Goal: Find specific page/section: Find specific page/section

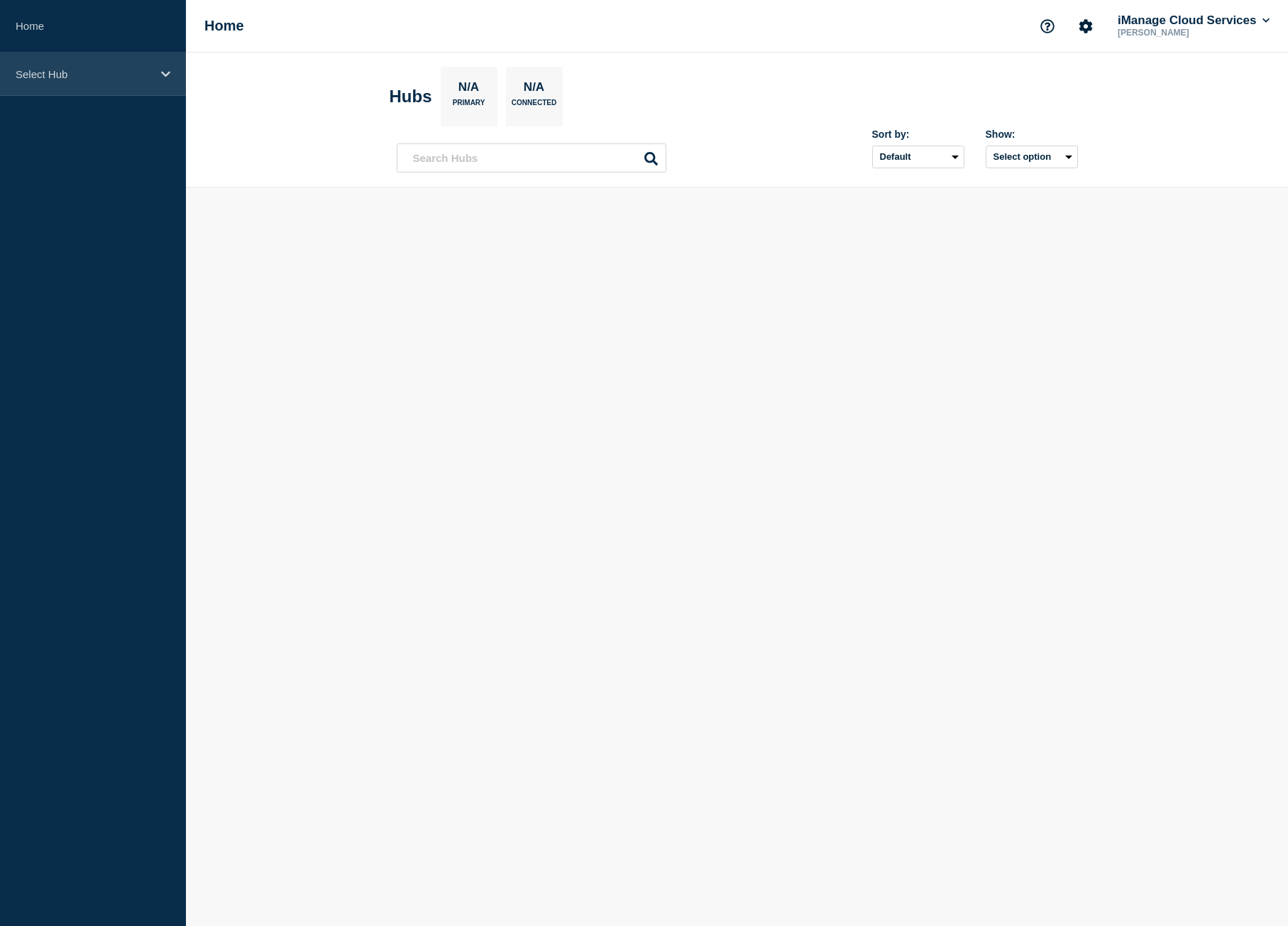
click at [122, 71] on p "Select Hub" at bounding box center [84, 74] width 136 height 12
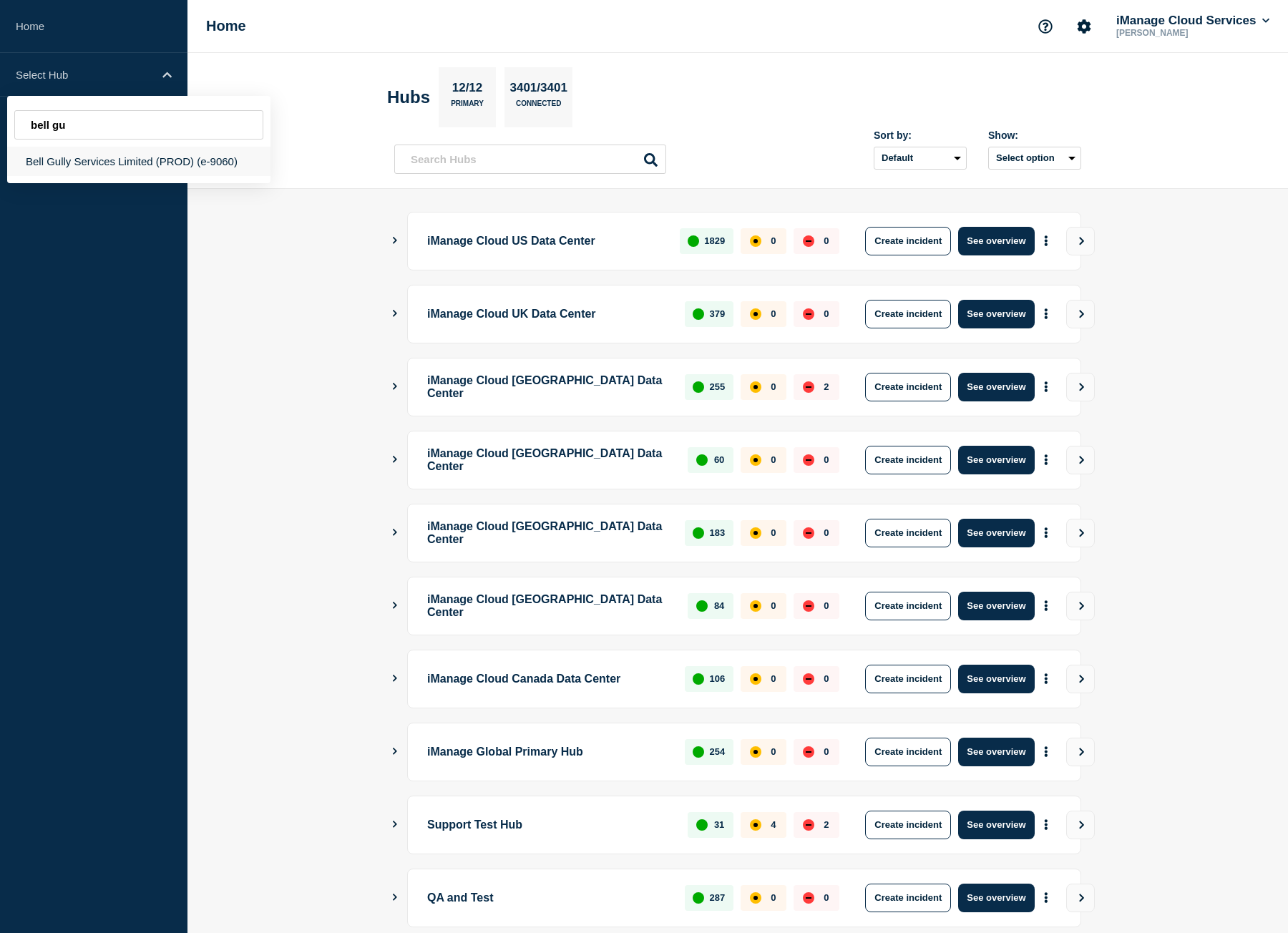
type input "bell gu"
click at [179, 163] on div "Bell Gully Services Limited (PROD) (e-9060)" at bounding box center [138, 162] width 263 height 29
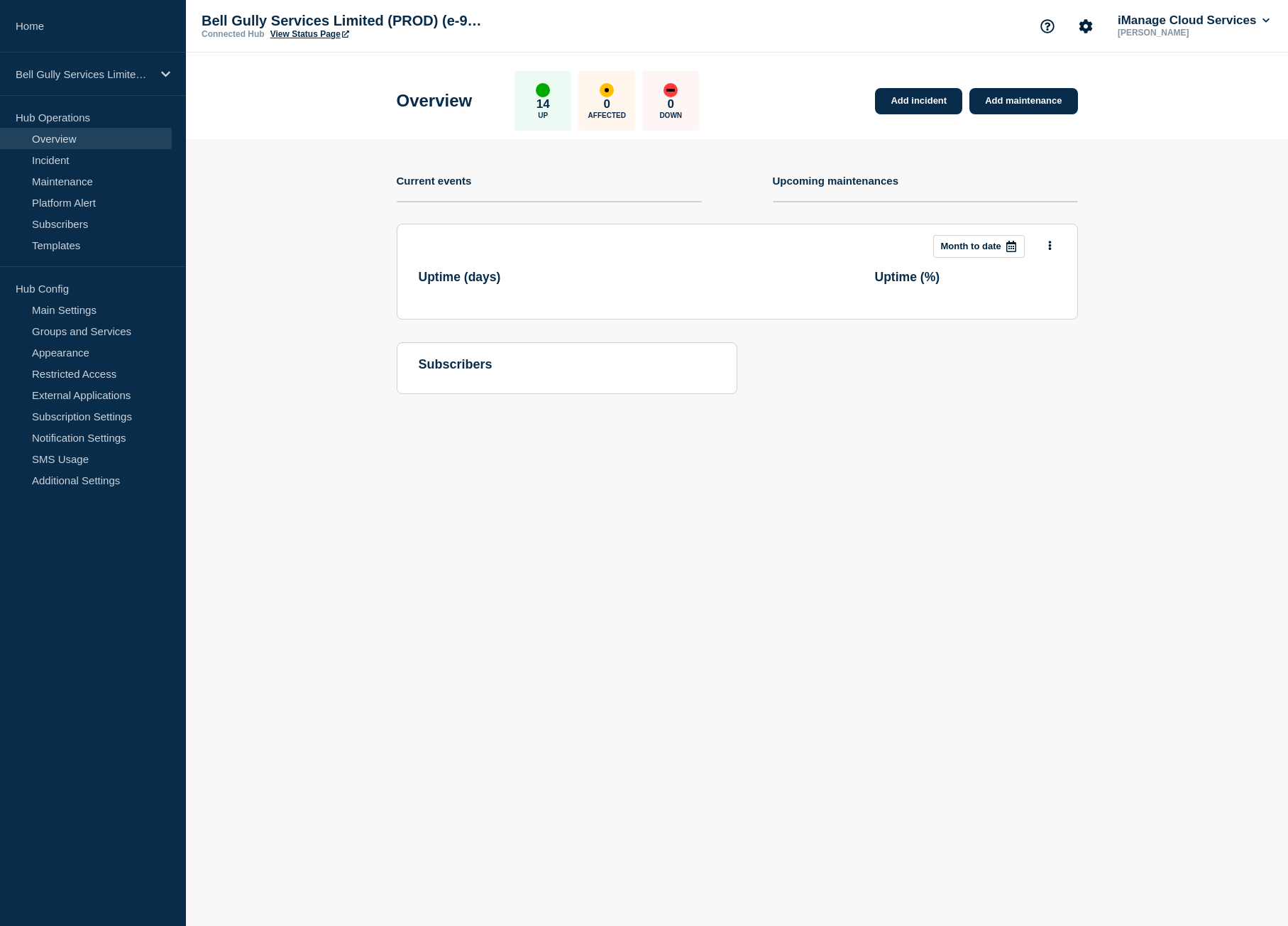
click at [320, 33] on link "View Status Page" at bounding box center [309, 34] width 79 height 10
